Goal: Transaction & Acquisition: Purchase product/service

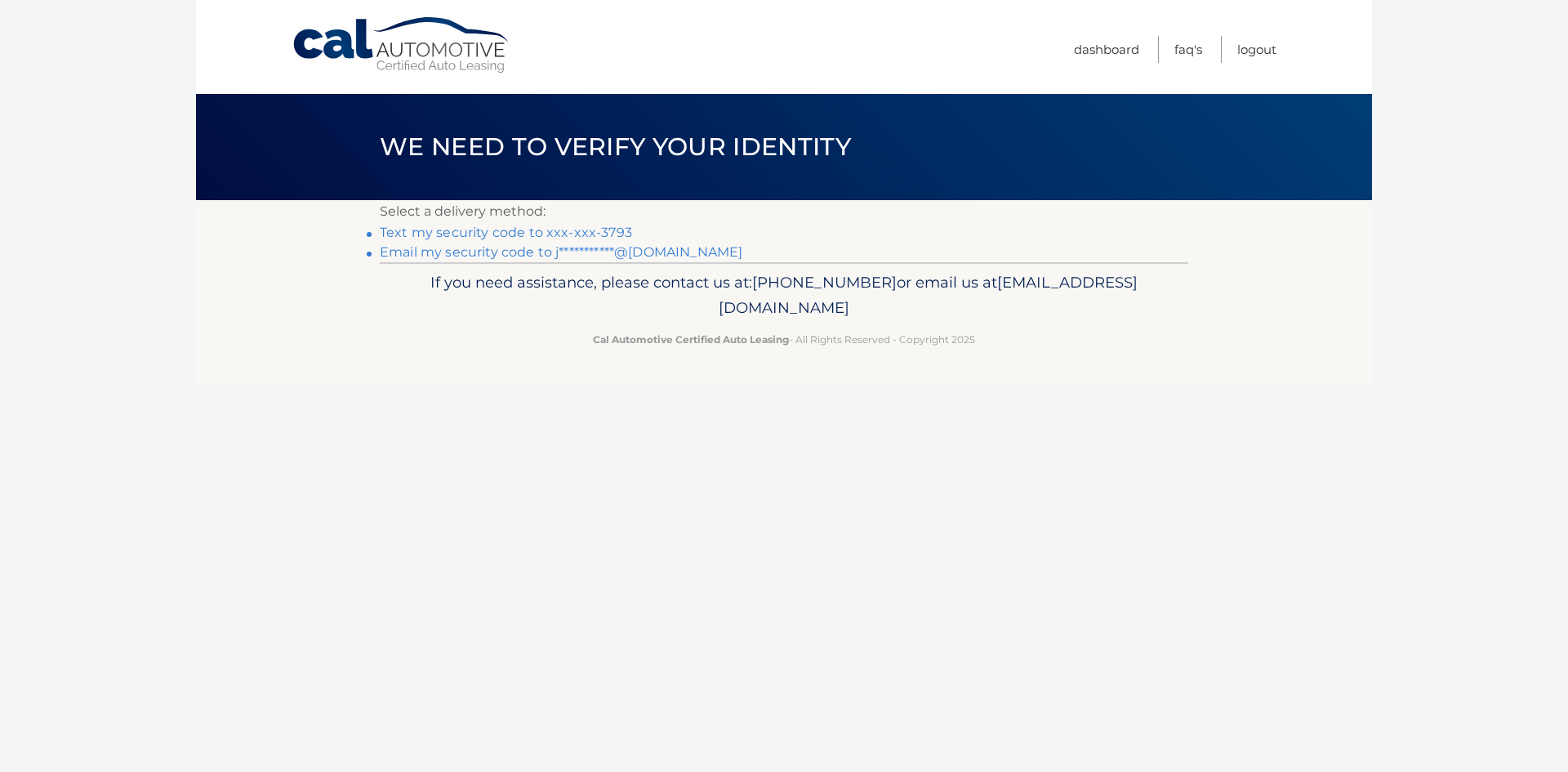
click at [581, 234] on link "Text my security code to xxx-xxx-3793" at bounding box center [505, 232] width 252 height 16
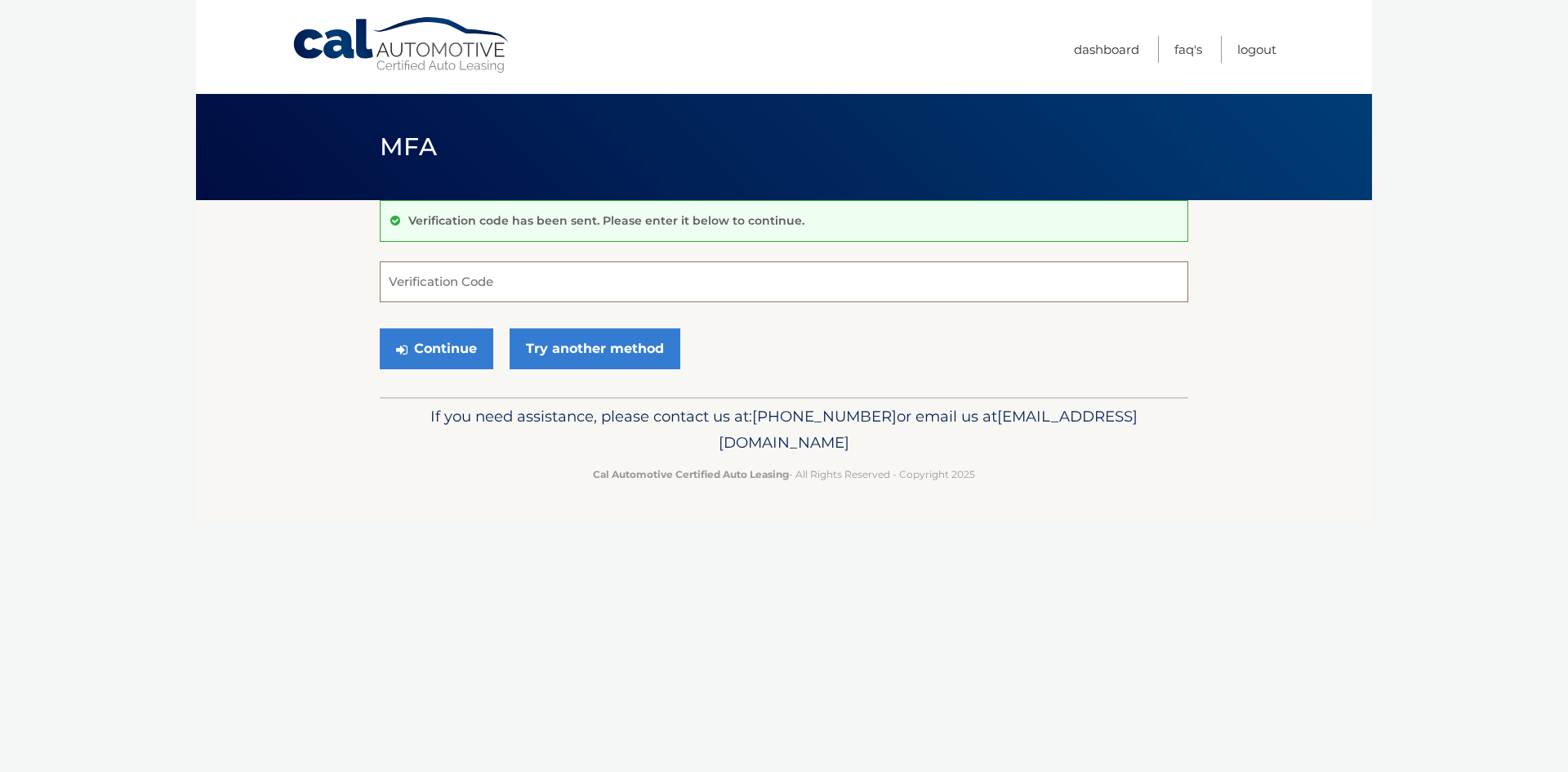
click at [511, 288] on input "Verification Code" at bounding box center [784, 282] width 809 height 41
click at [471, 297] on input "Verification Code" at bounding box center [784, 282] width 809 height 41
type input "997033"
click at [380, 329] on button "Continue" at bounding box center [436, 349] width 114 height 41
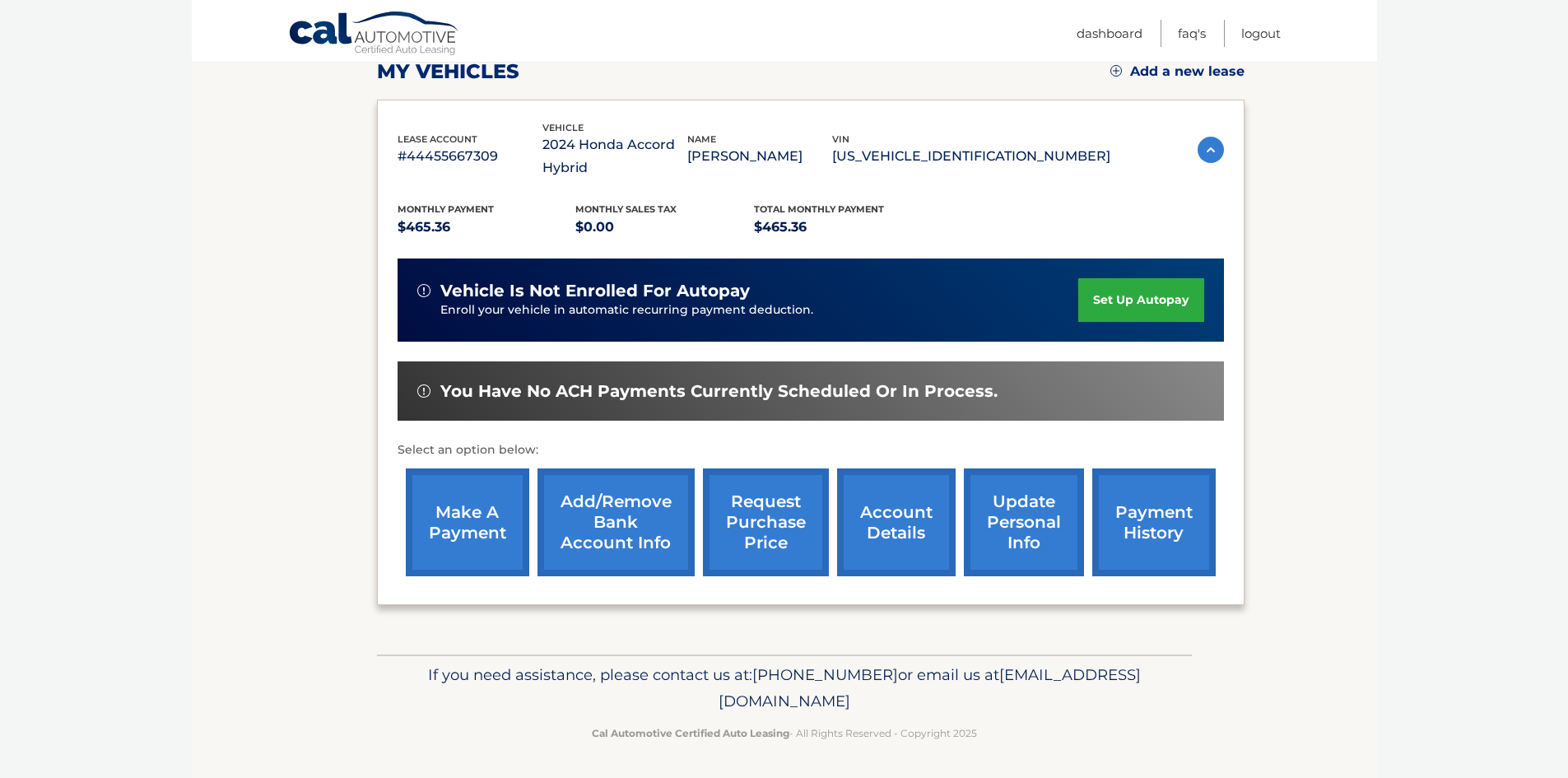
scroll to position [243, 0]
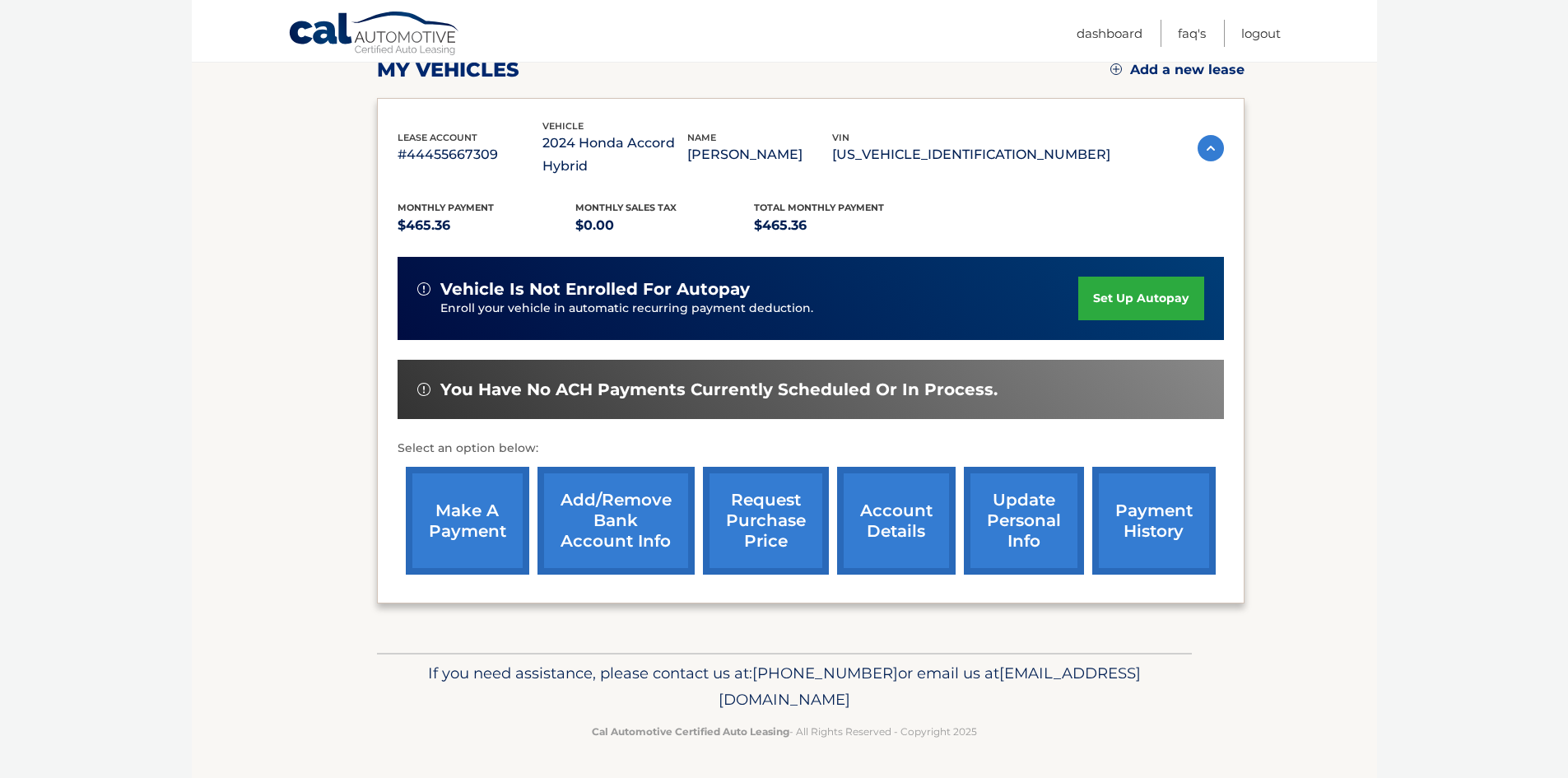
click at [476, 547] on link "make a payment" at bounding box center [467, 521] width 124 height 108
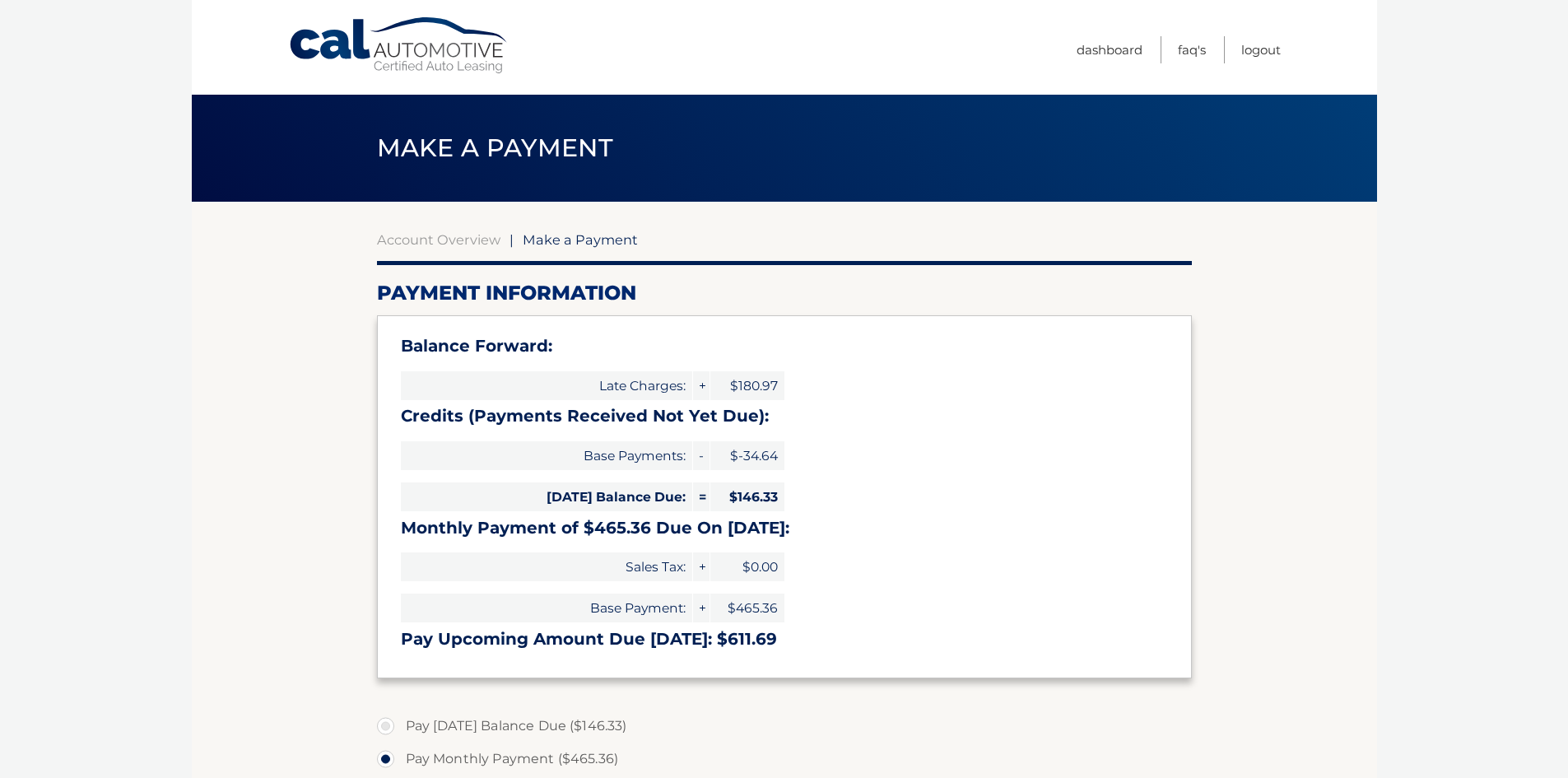
select select "MDU1N2ZhOTEtZjk5OC00N2QzLTkwMjUtMjcwZjc5NWIxZTA2"
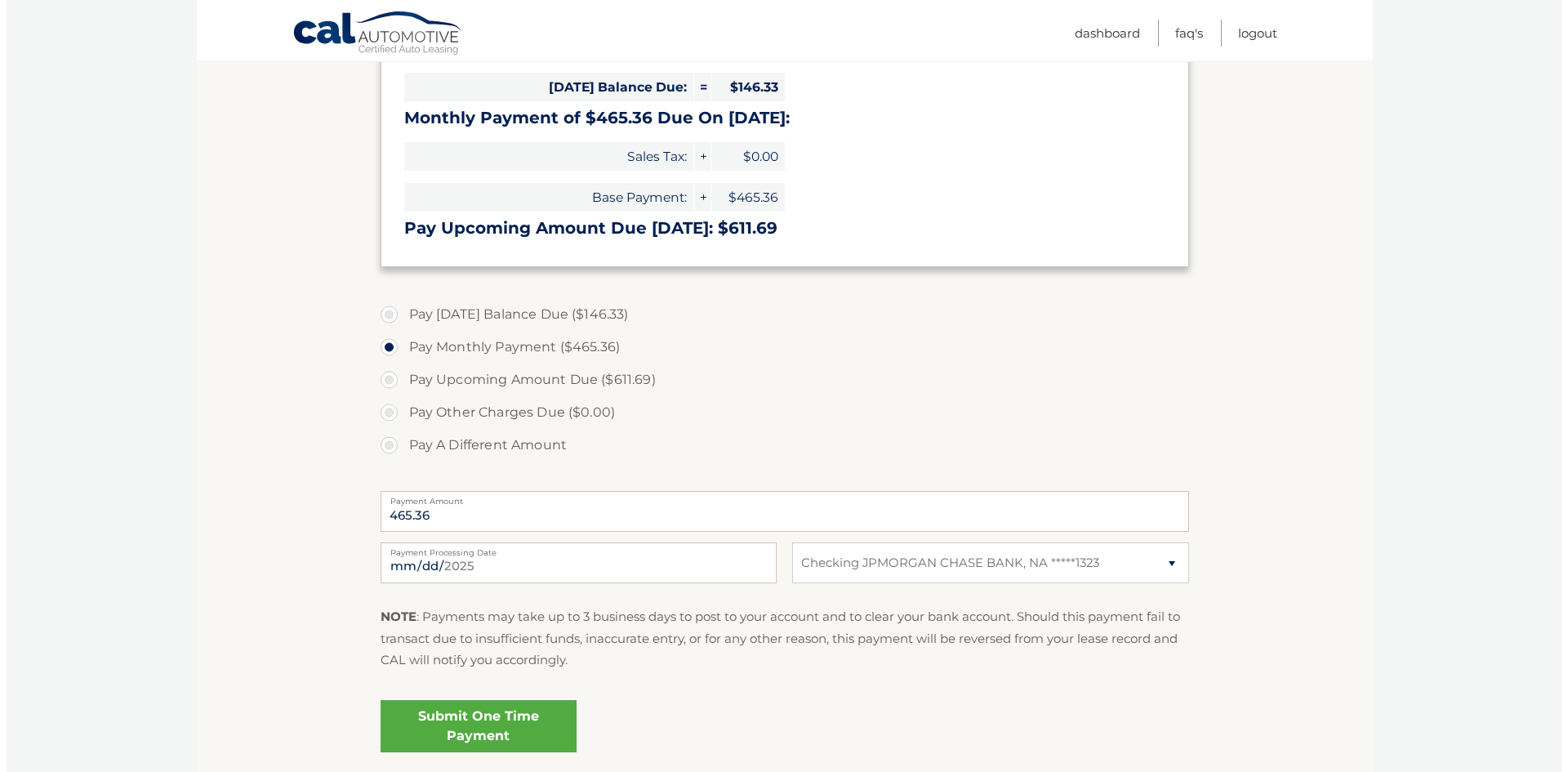
scroll to position [407, 0]
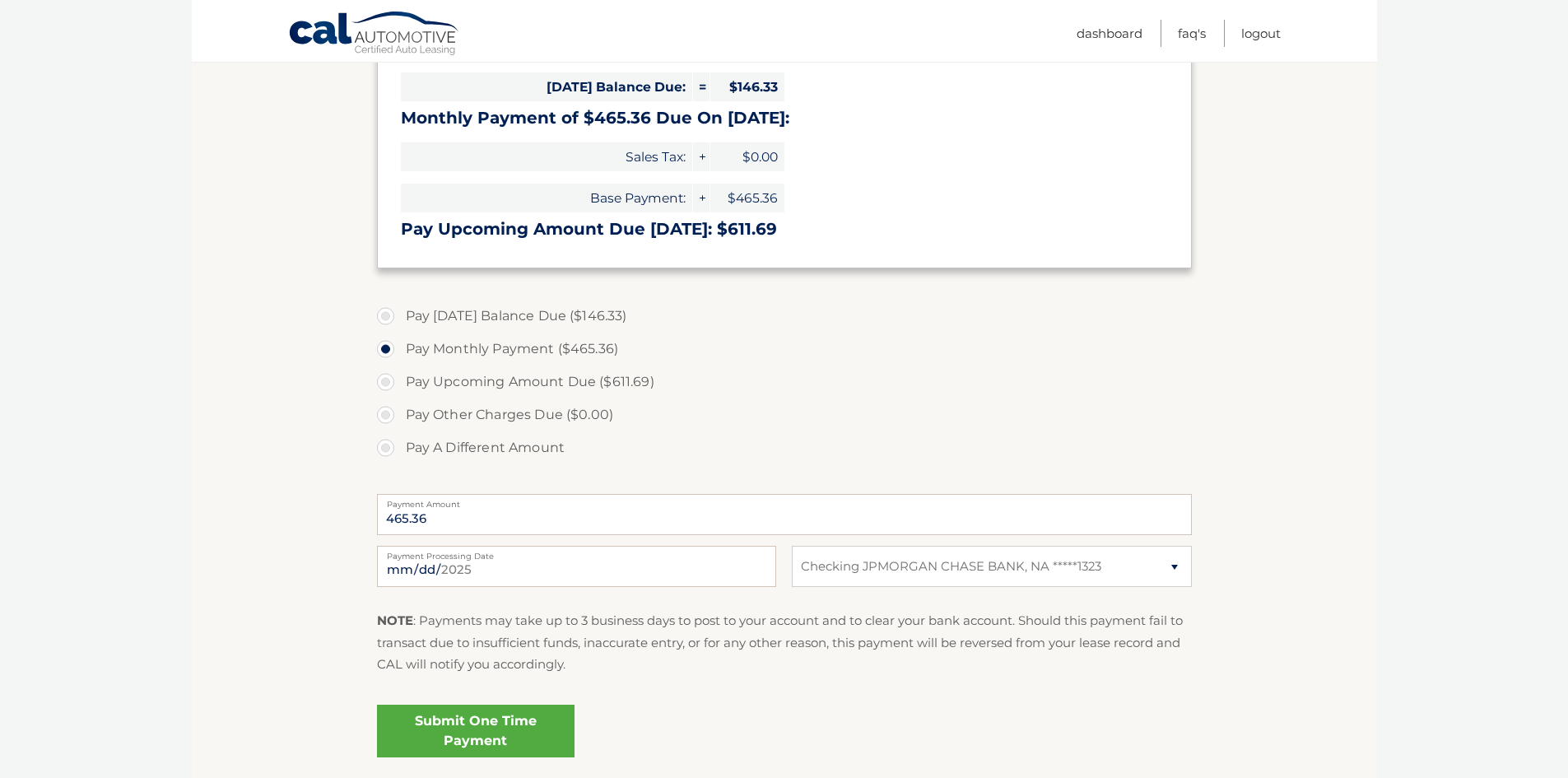
click at [460, 732] on link "Submit One Time Payment" at bounding box center [476, 731] width 197 height 53
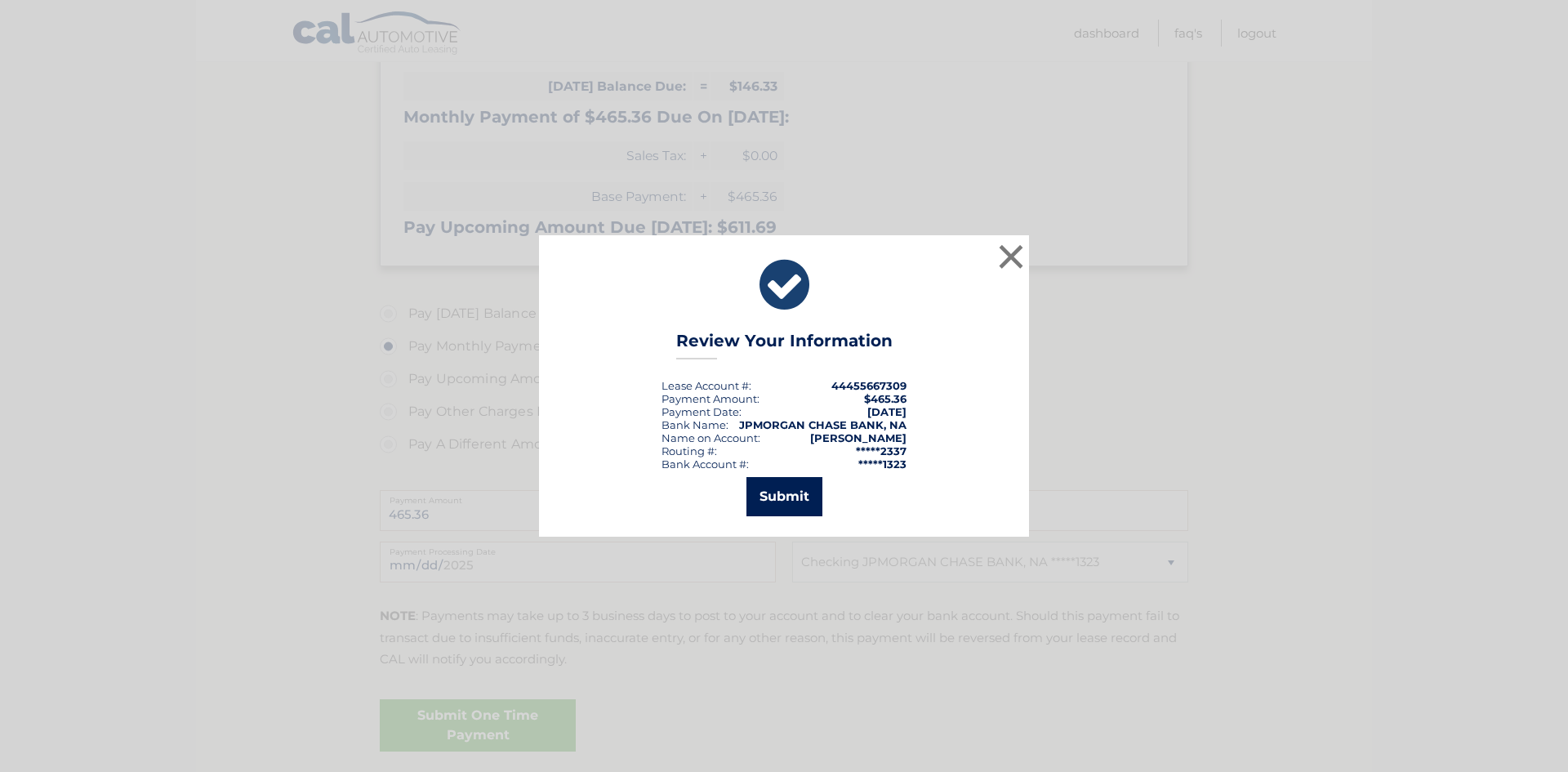
click at [778, 499] on button "Submit" at bounding box center [785, 497] width 76 height 39
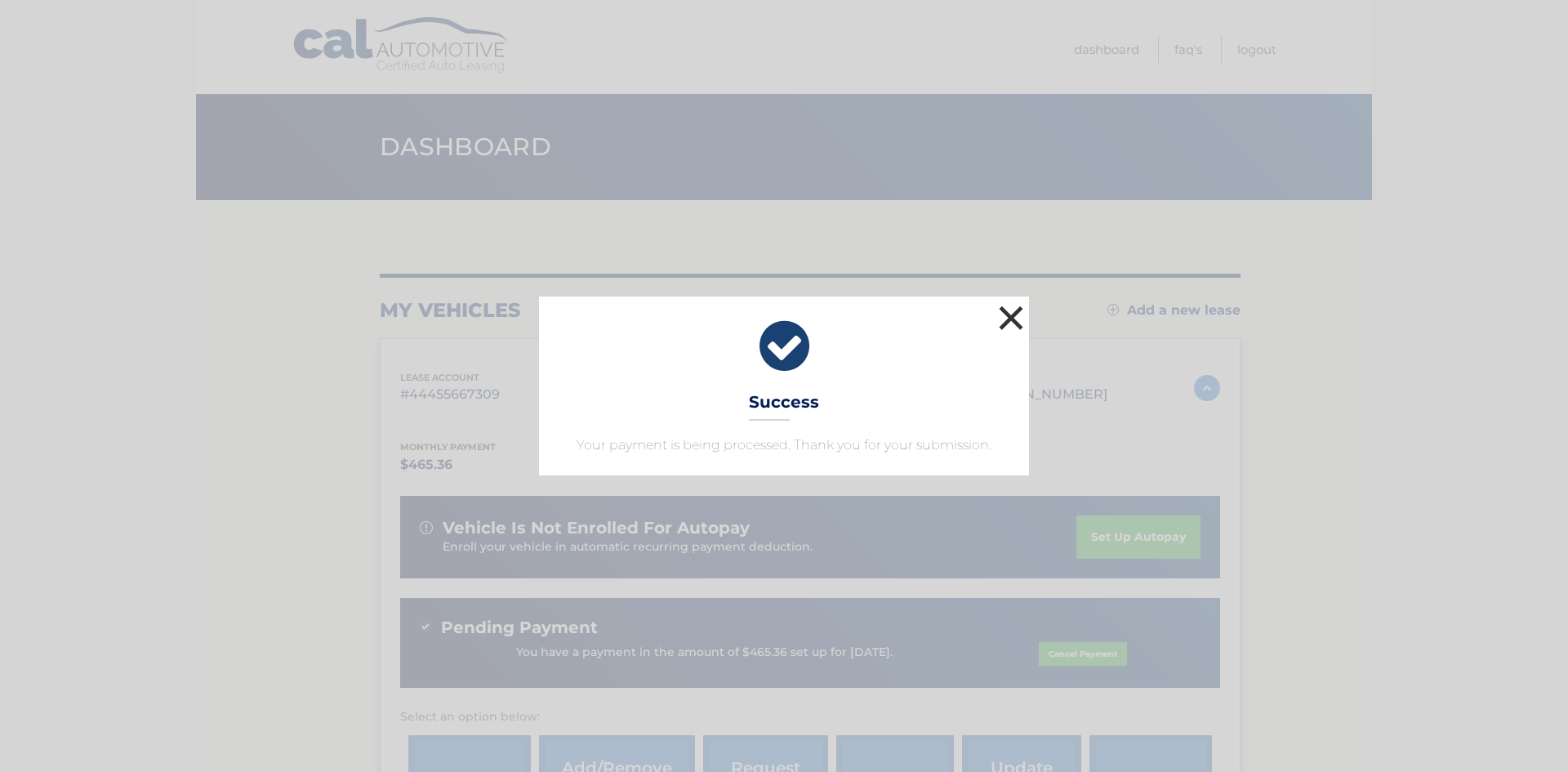
click at [1018, 318] on button "×" at bounding box center [1010, 317] width 32 height 32
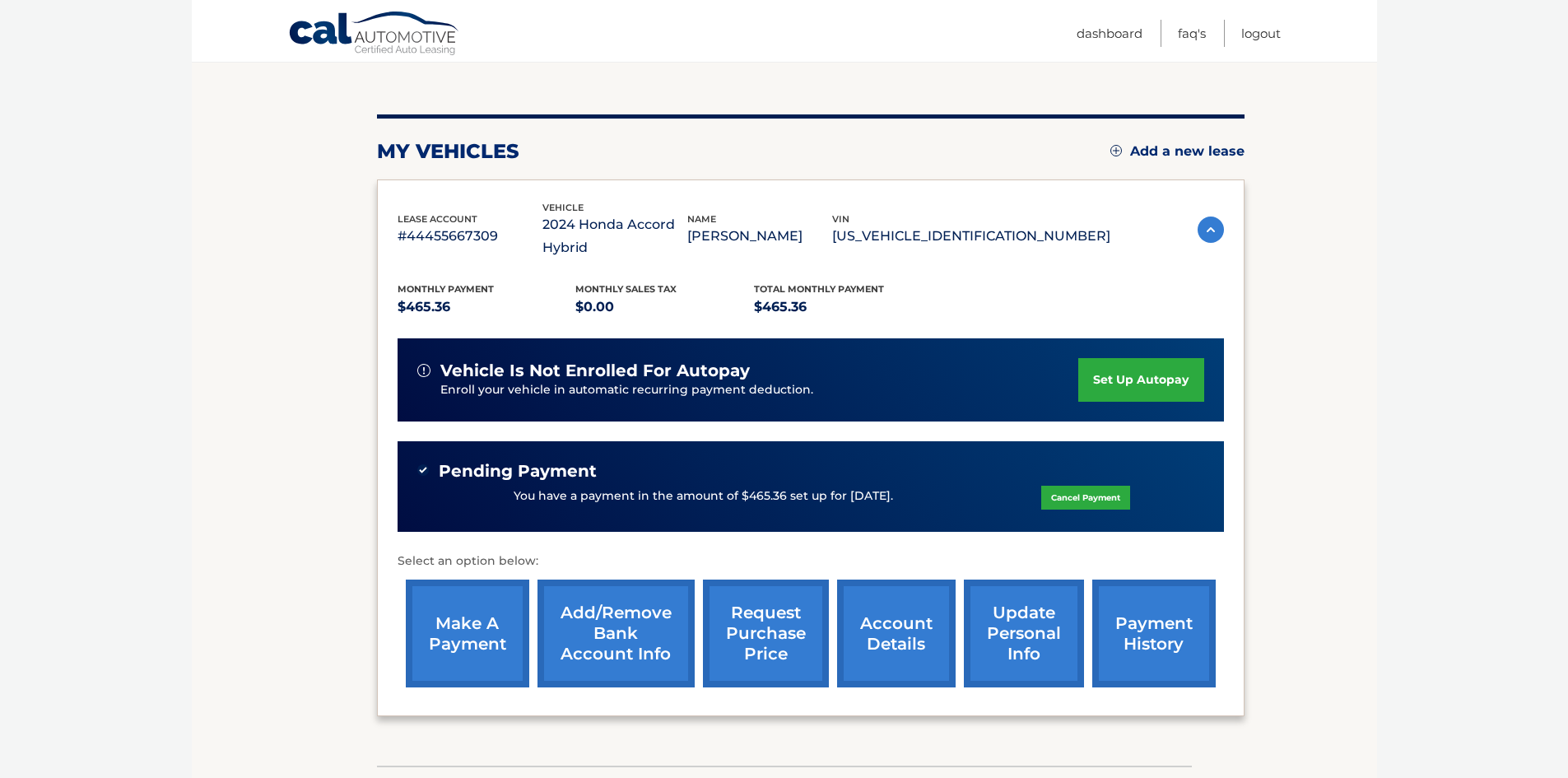
scroll to position [162, 0]
